Goal: Obtain resource: Obtain resource

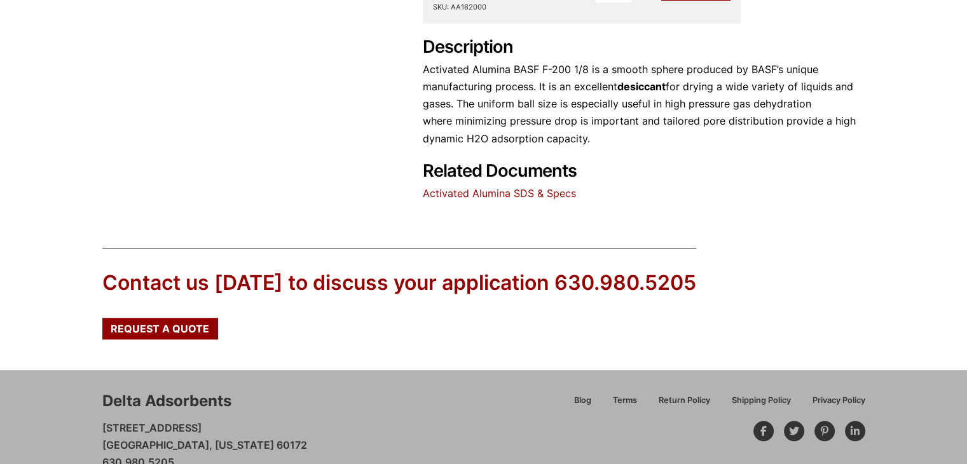
scroll to position [688, 0]
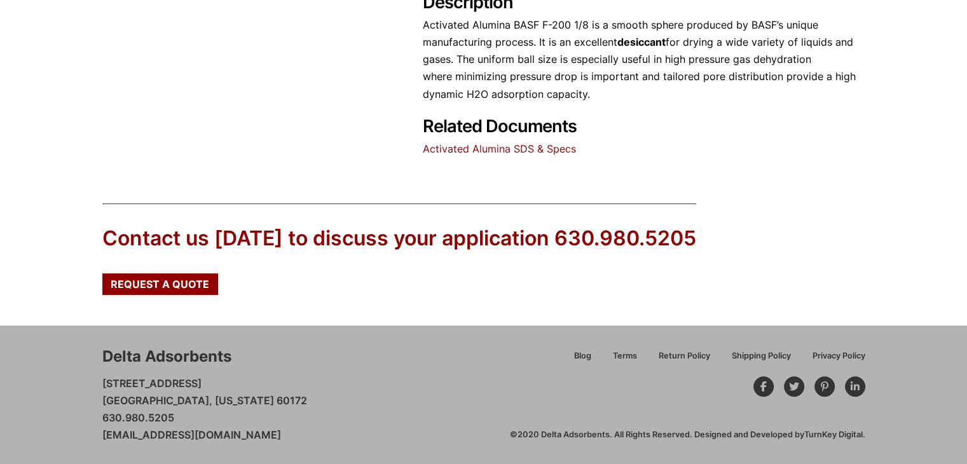
click at [527, 146] on link "Activated Alumina SDS & Specs" at bounding box center [499, 148] width 153 height 13
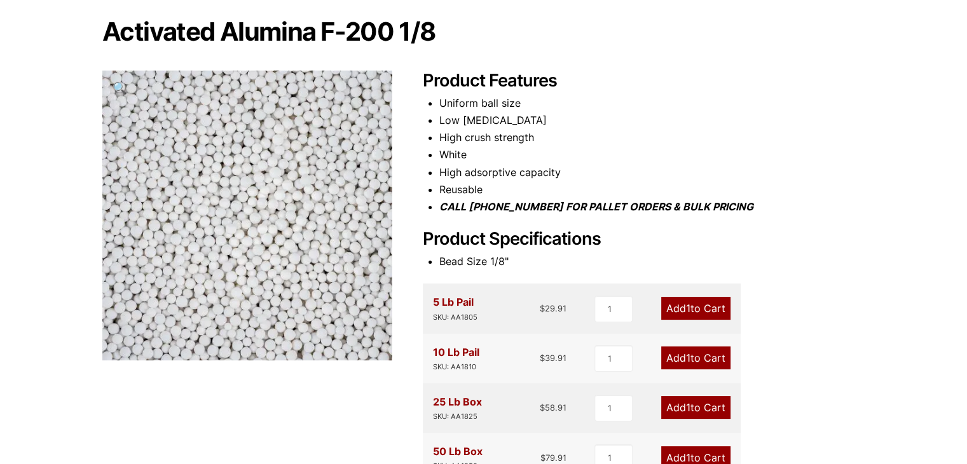
scroll to position [117, 0]
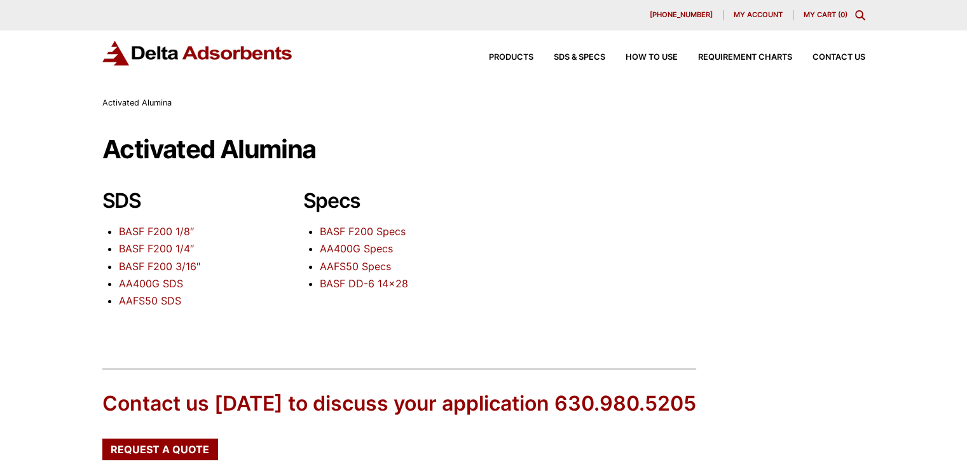
click at [162, 231] on link "BASF F200 1/8″" at bounding box center [156, 231] width 75 height 13
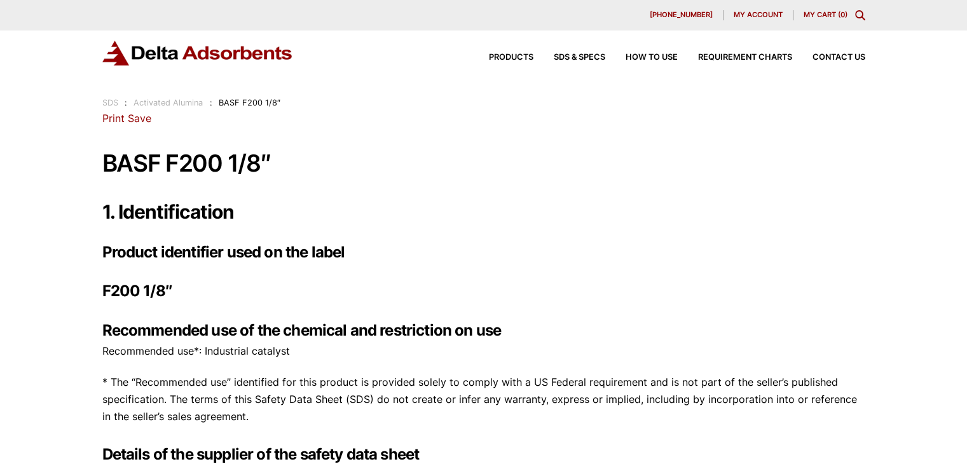
click at [105, 120] on link "Print" at bounding box center [113, 118] width 22 height 13
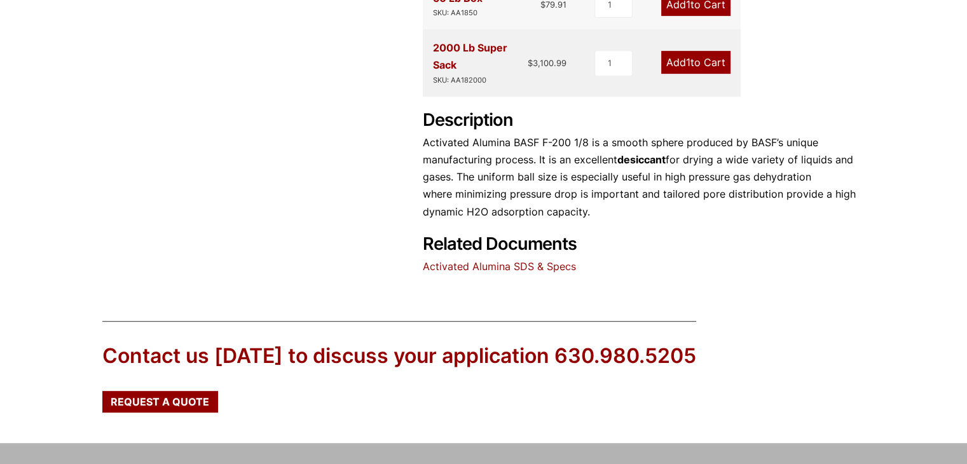
scroll to position [571, 0]
click at [517, 267] on link "Activated Alumina SDS & Specs" at bounding box center [499, 265] width 153 height 13
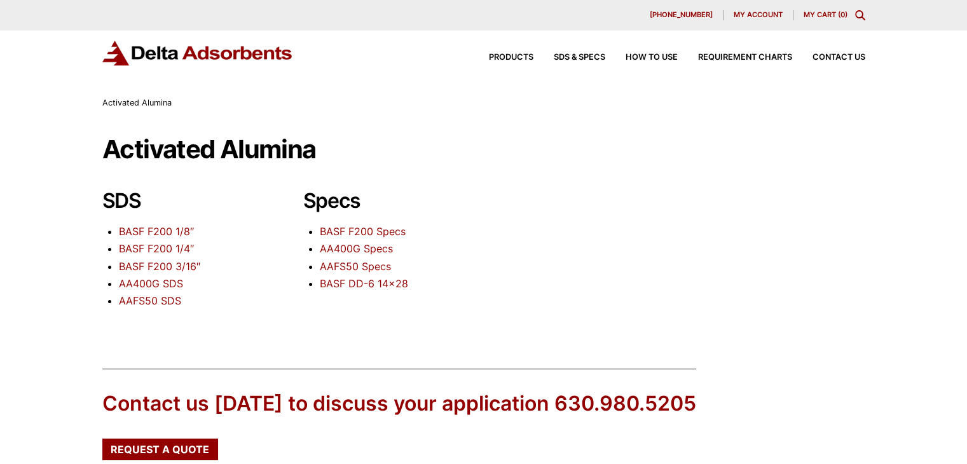
click at [377, 233] on link "BASF F200 Specs" at bounding box center [363, 231] width 86 height 13
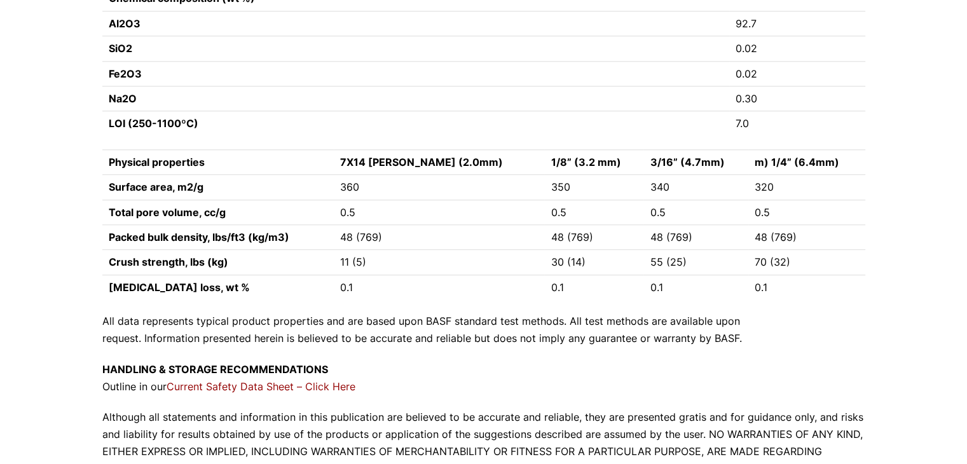
scroll to position [1207, 0]
